Goal: Information Seeking & Learning: Learn about a topic

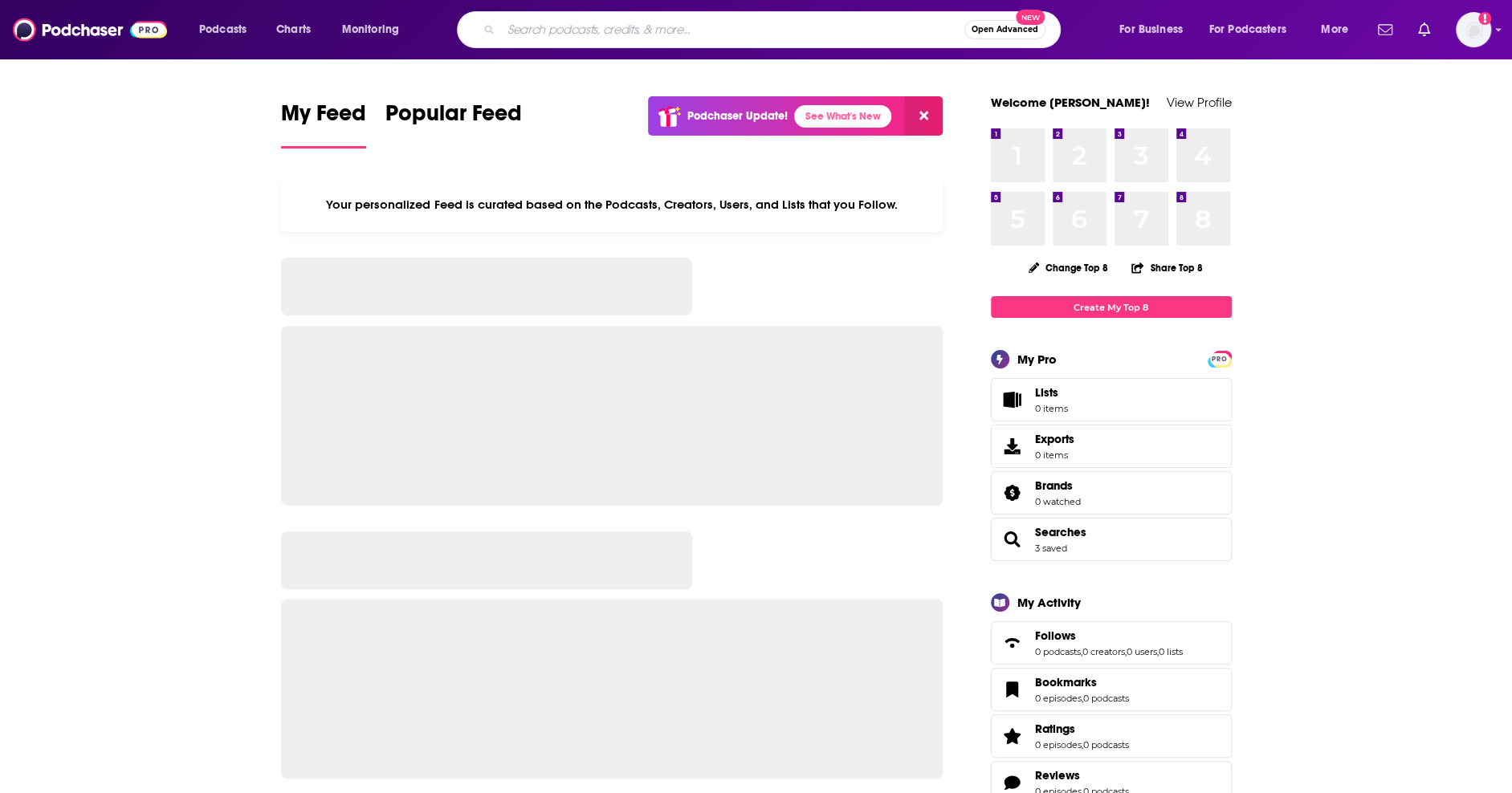
click at [627, 28] on input "Search podcasts, credits, & more..." at bounding box center [732, 30] width 463 height 26
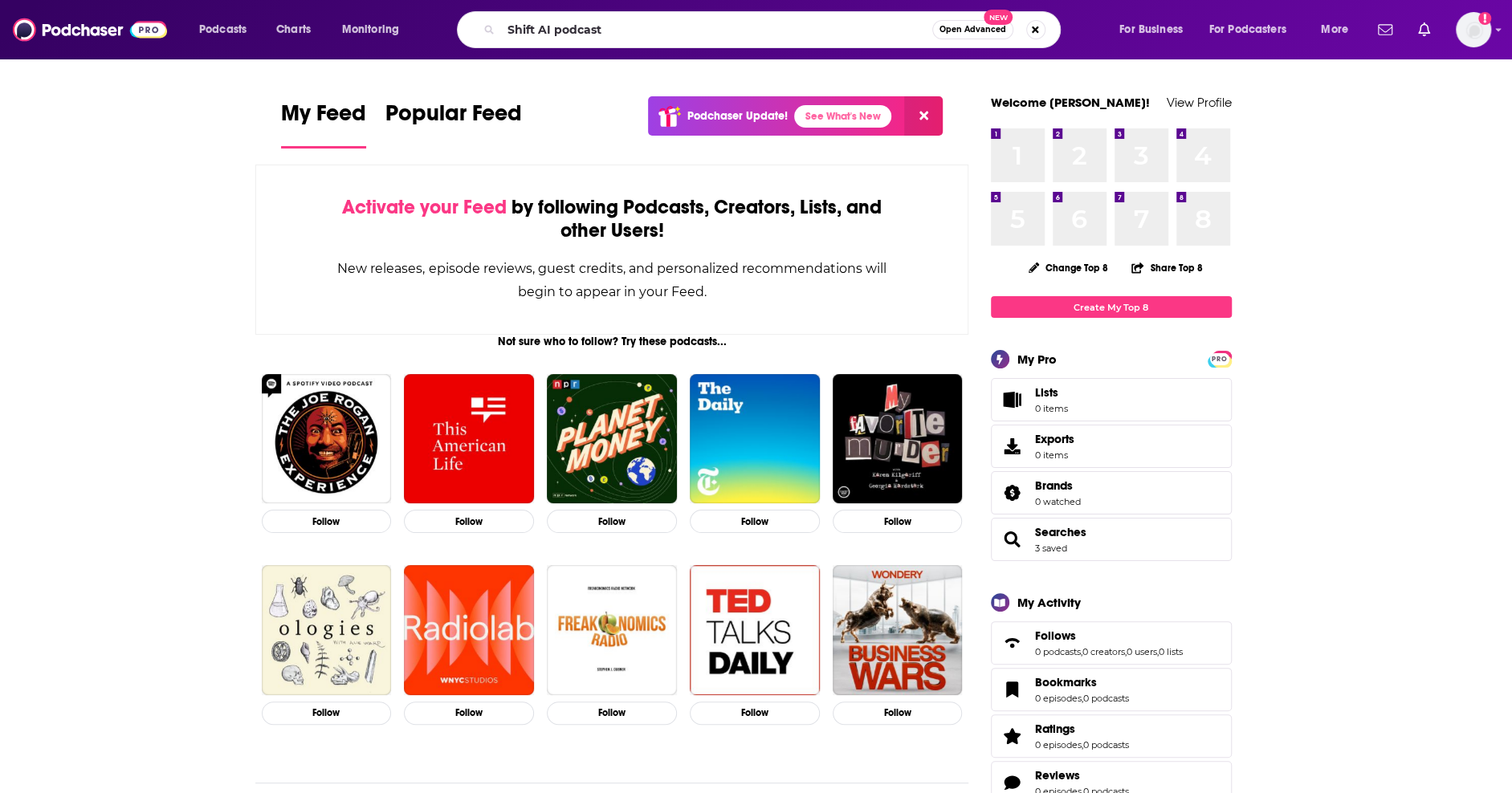
type input "Shift AI podcast"
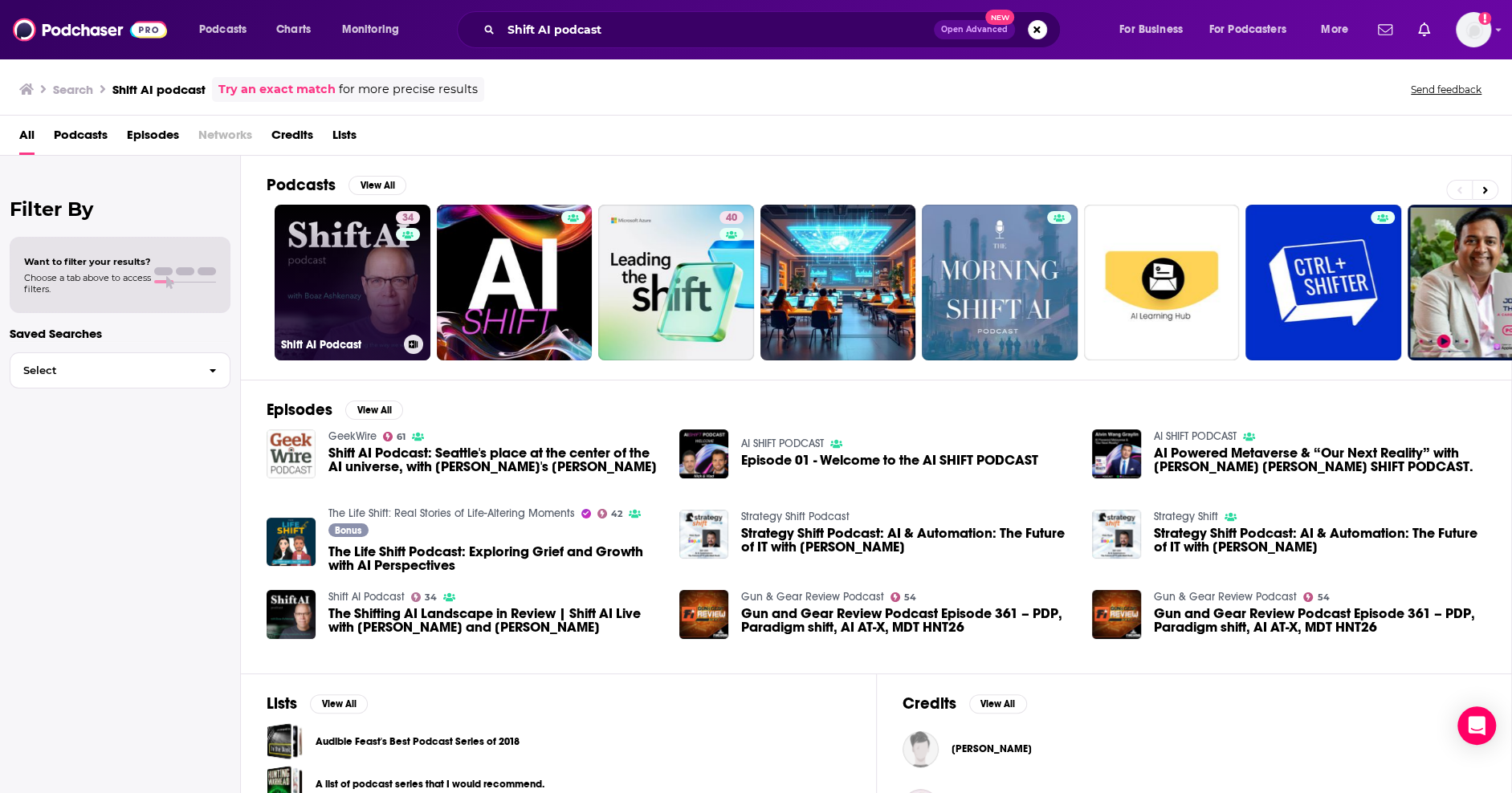
click at [315, 243] on link "34 Shift AI Podcast" at bounding box center [353, 283] width 156 height 156
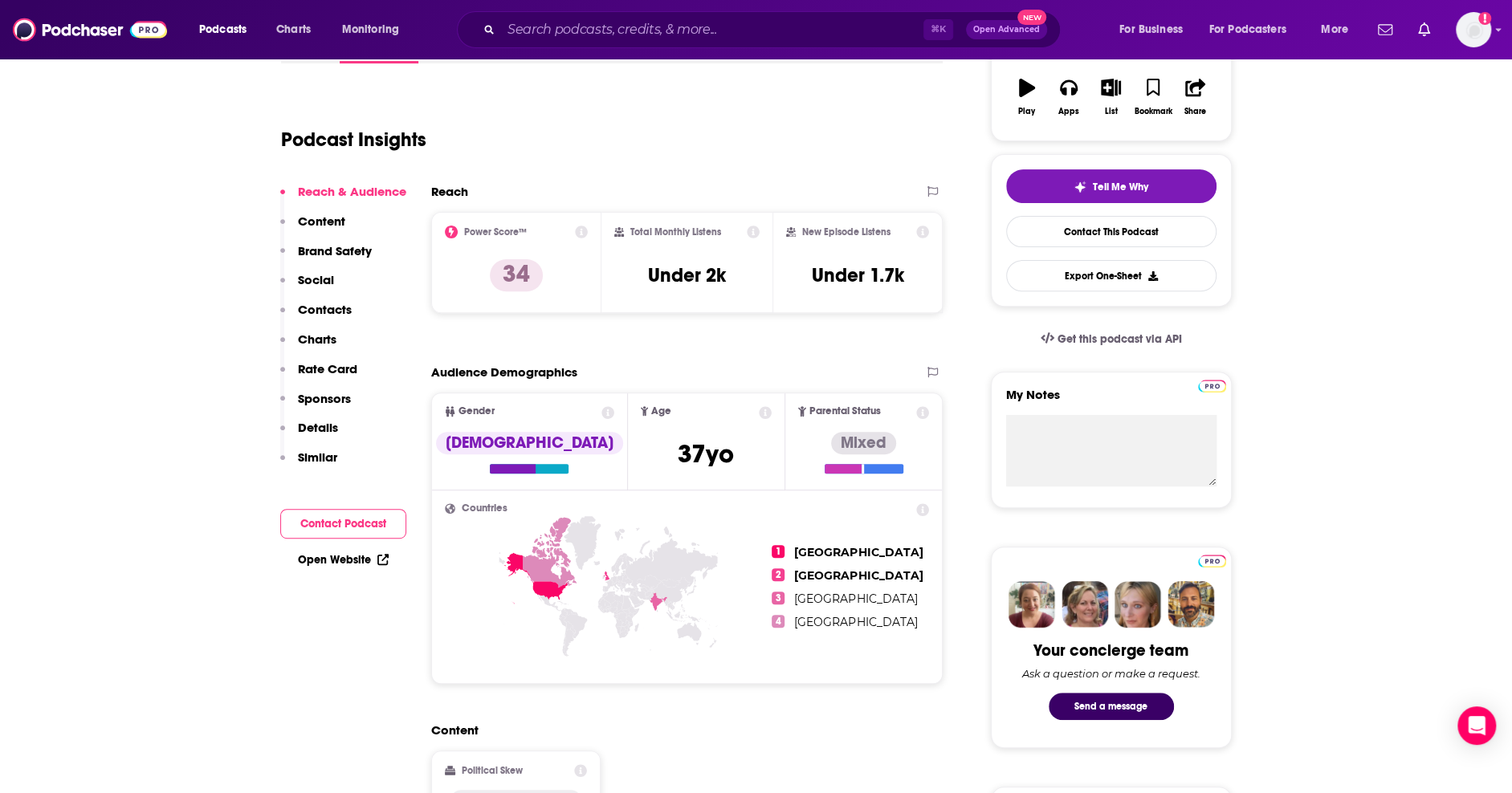
scroll to position [283, 0]
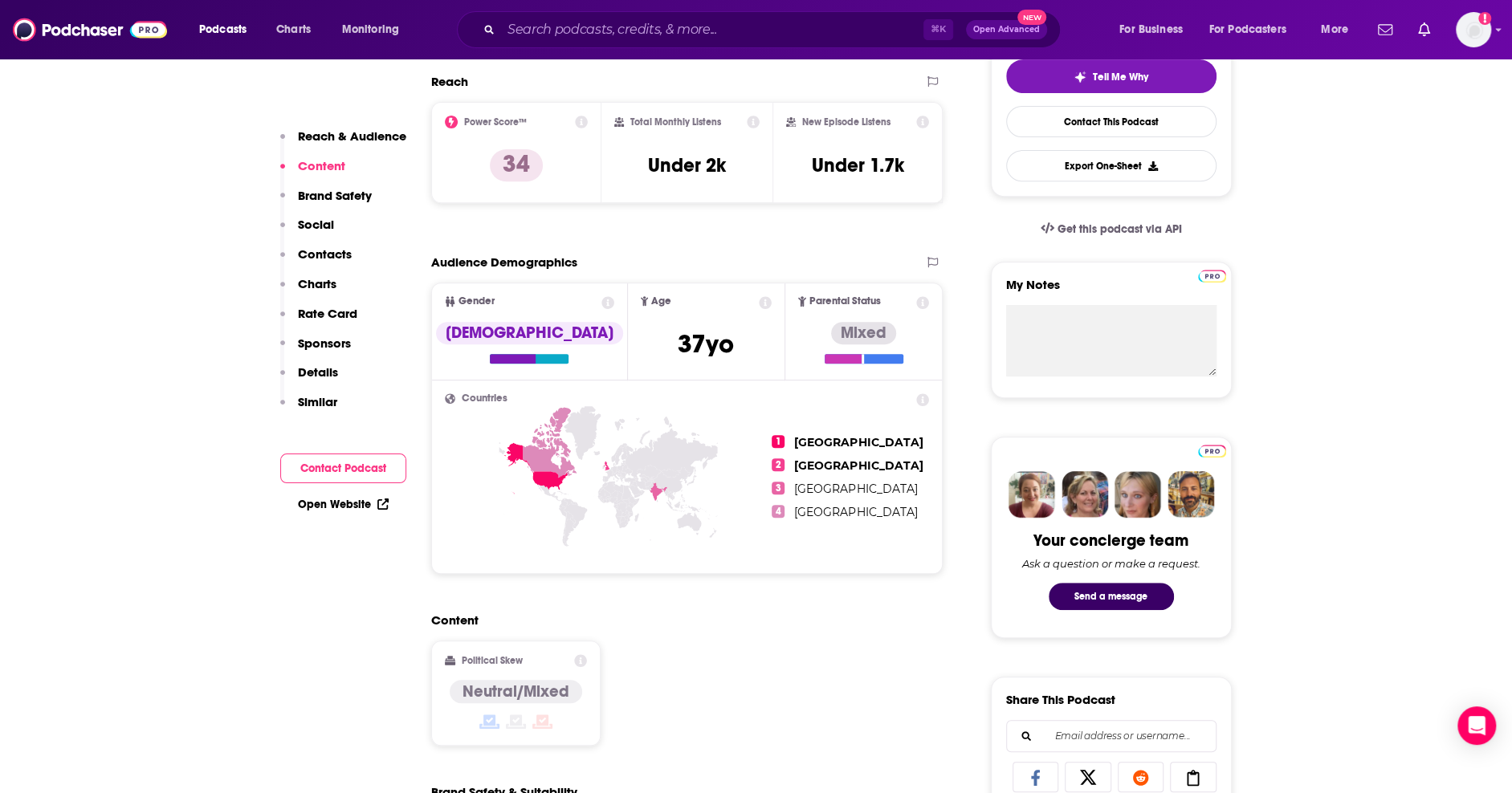
click at [386, 130] on p "Reach & Audience" at bounding box center [352, 136] width 108 height 15
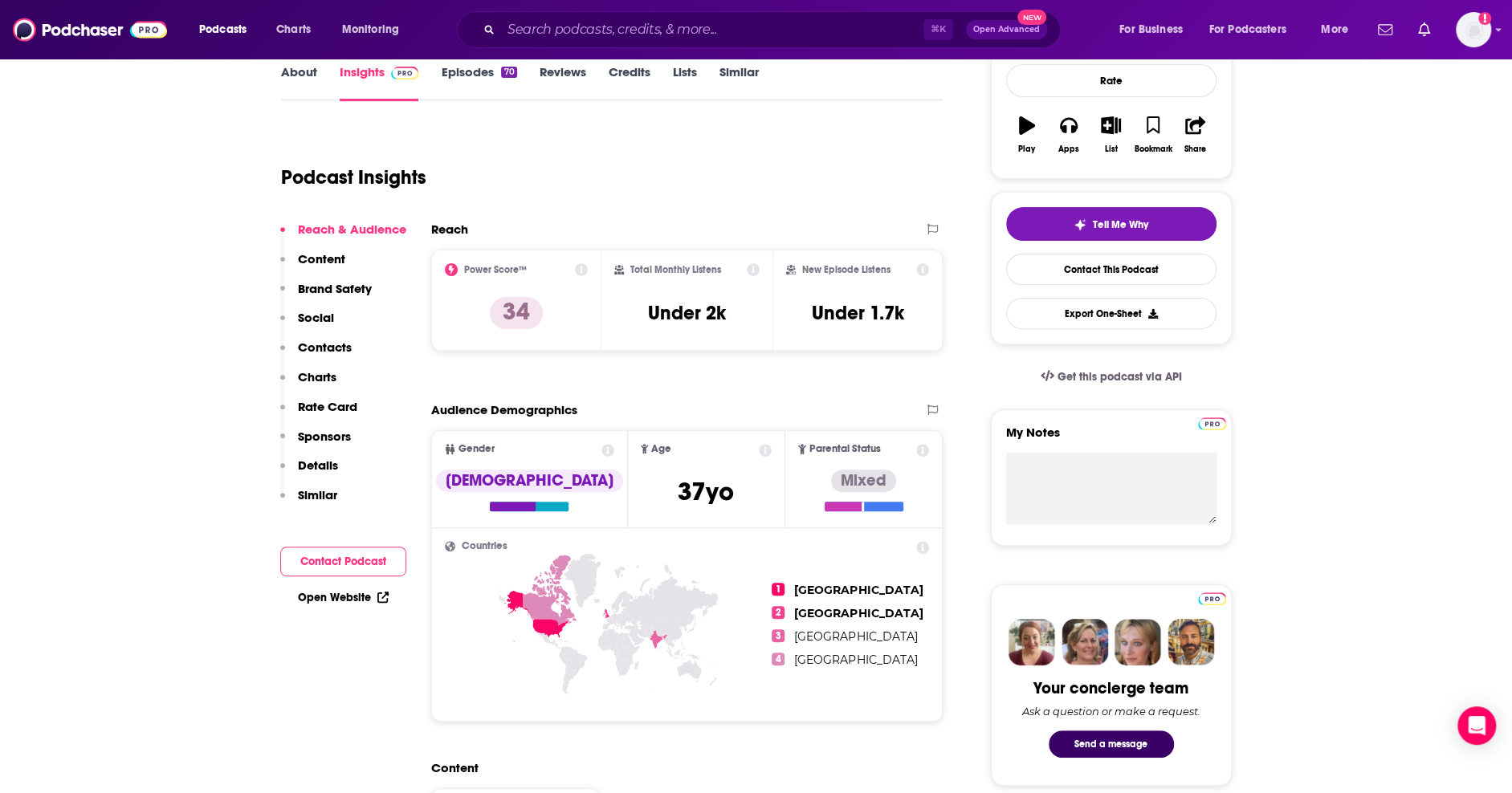
scroll to position [240, 0]
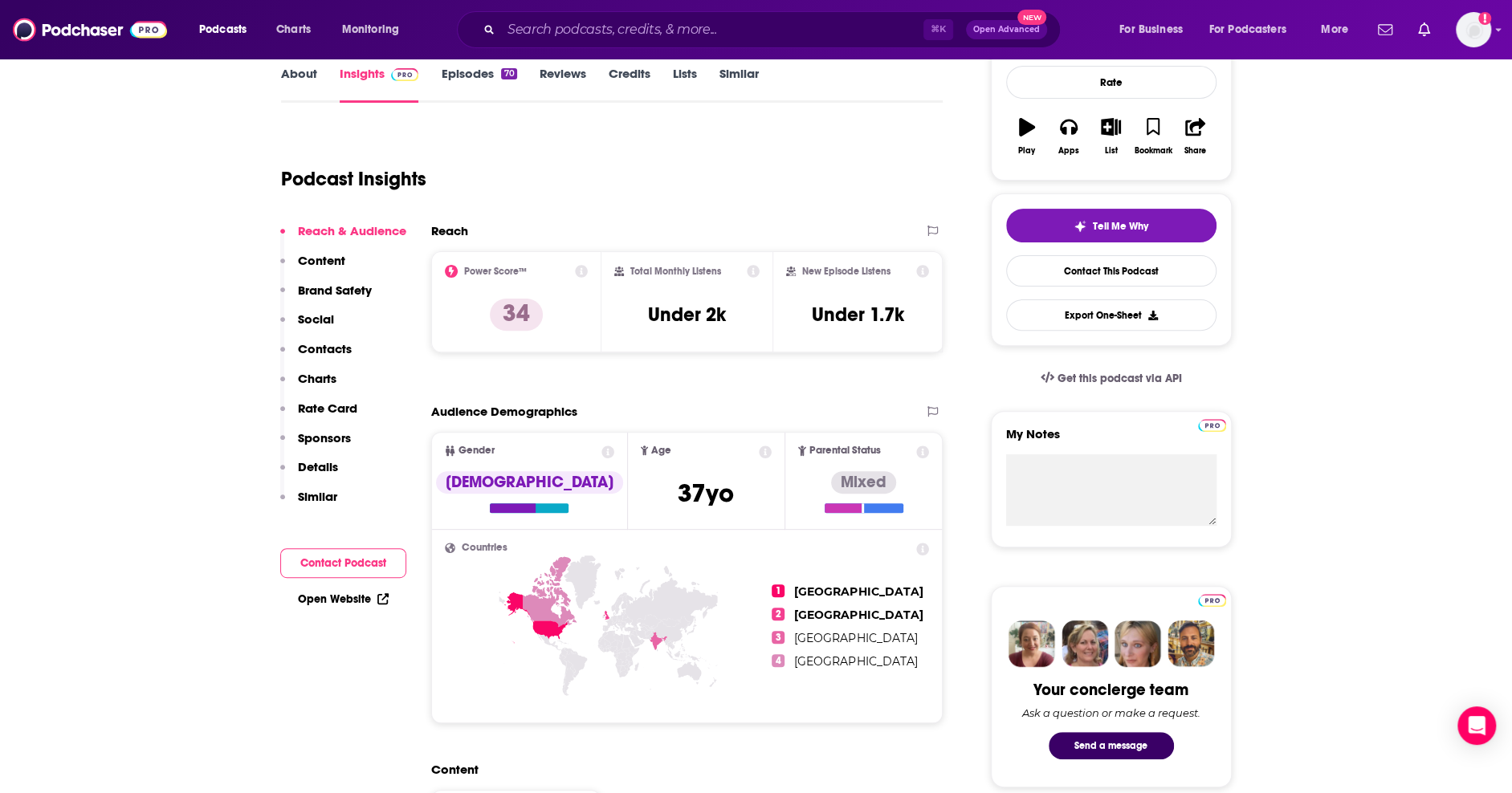
click at [580, 271] on icon at bounding box center [581, 271] width 13 height 13
click at [597, 364] on div "Reach Power Score™ 34 Total Monthly Listens Under 2k New Episode Listens Under …" at bounding box center [688, 294] width 512 height 142
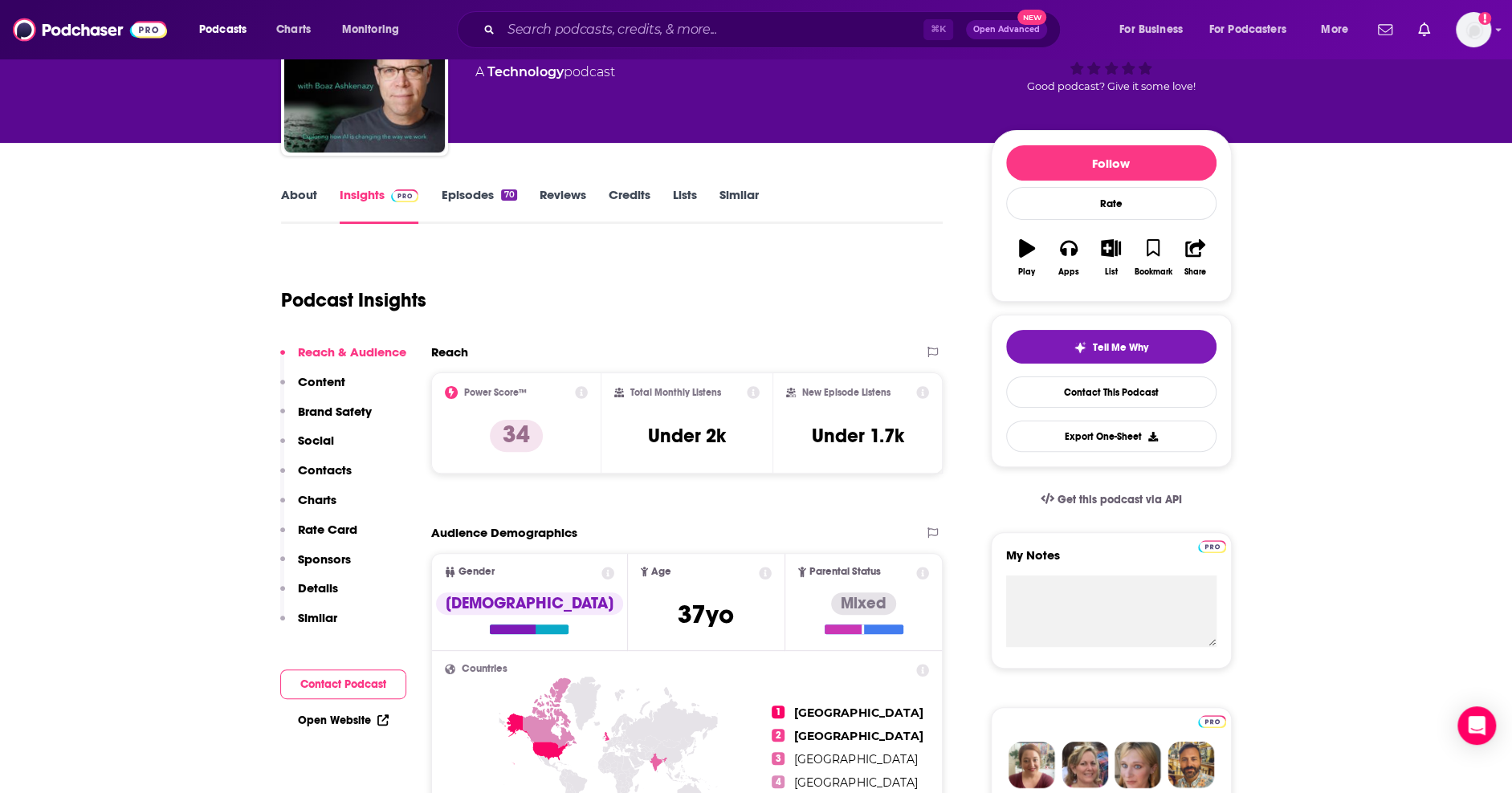
scroll to position [115, 0]
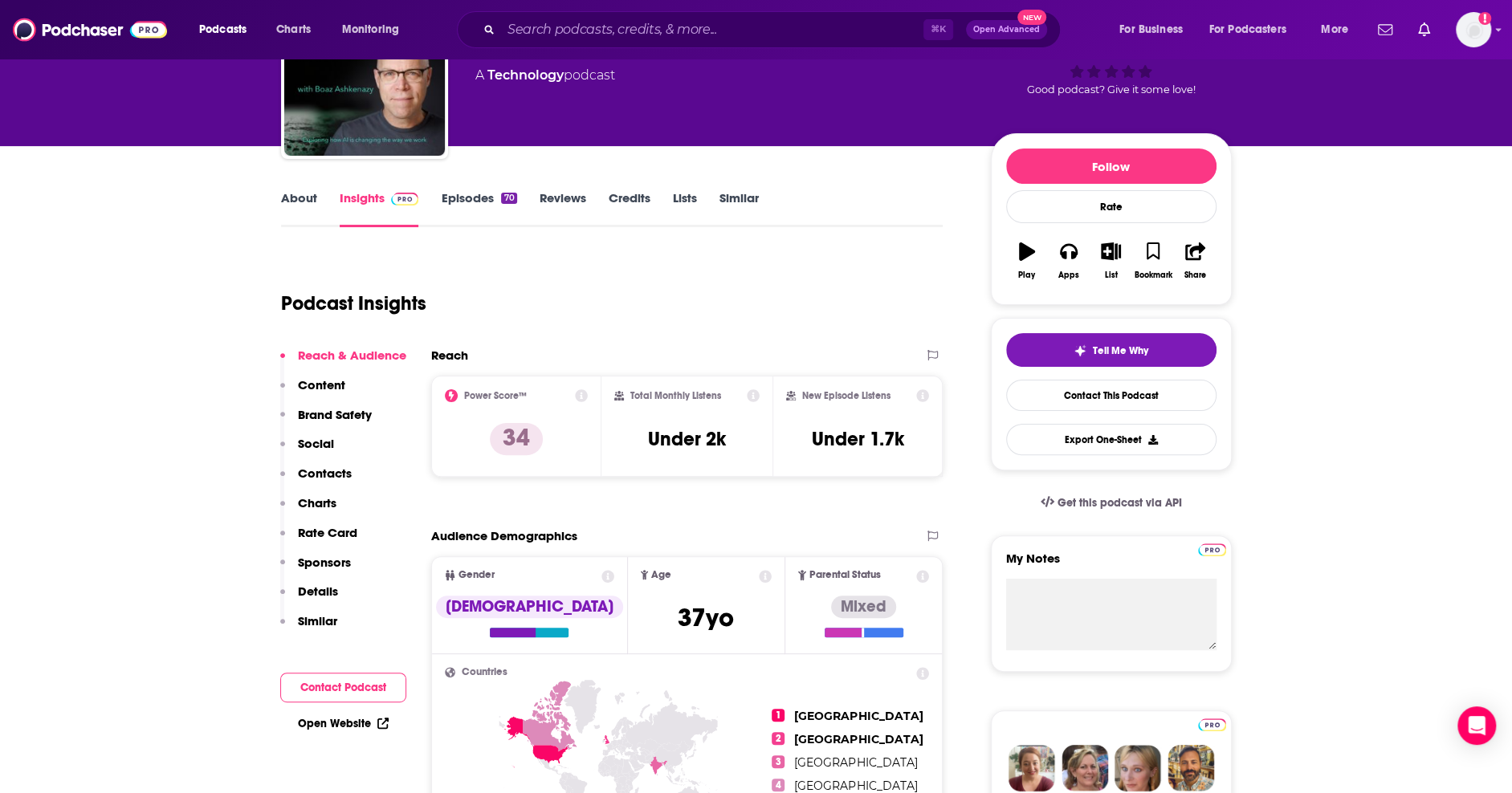
click at [300, 215] on link "About" at bounding box center [299, 208] width 36 height 37
